Goal: Navigation & Orientation: Go to known website

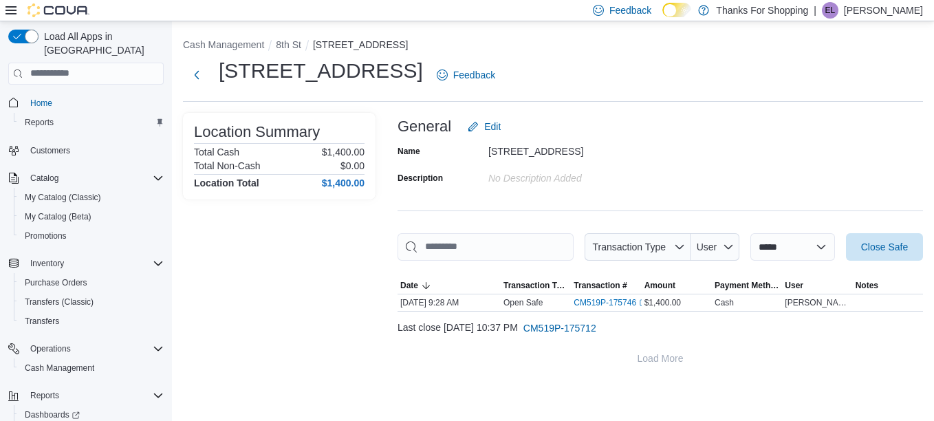
click at [880, 6] on p "[PERSON_NAME]" at bounding box center [883, 10] width 79 height 17
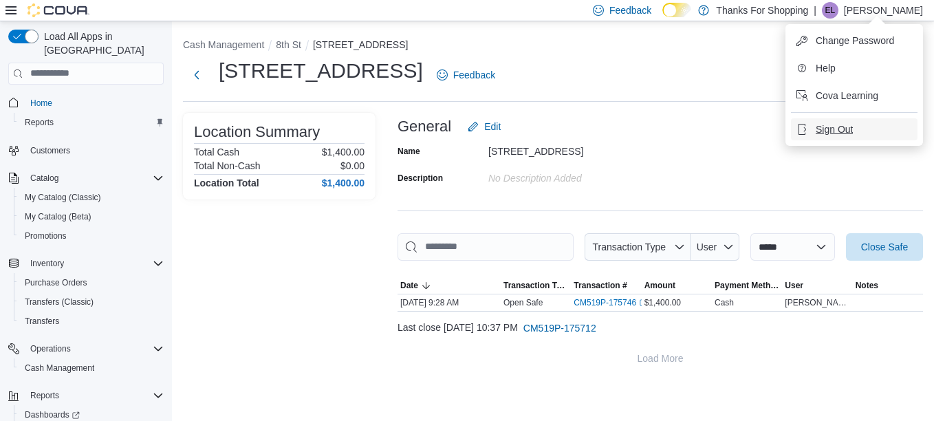
click at [832, 138] on button "Sign Out" at bounding box center [854, 129] width 127 height 22
